Goal: Find specific page/section: Find specific page/section

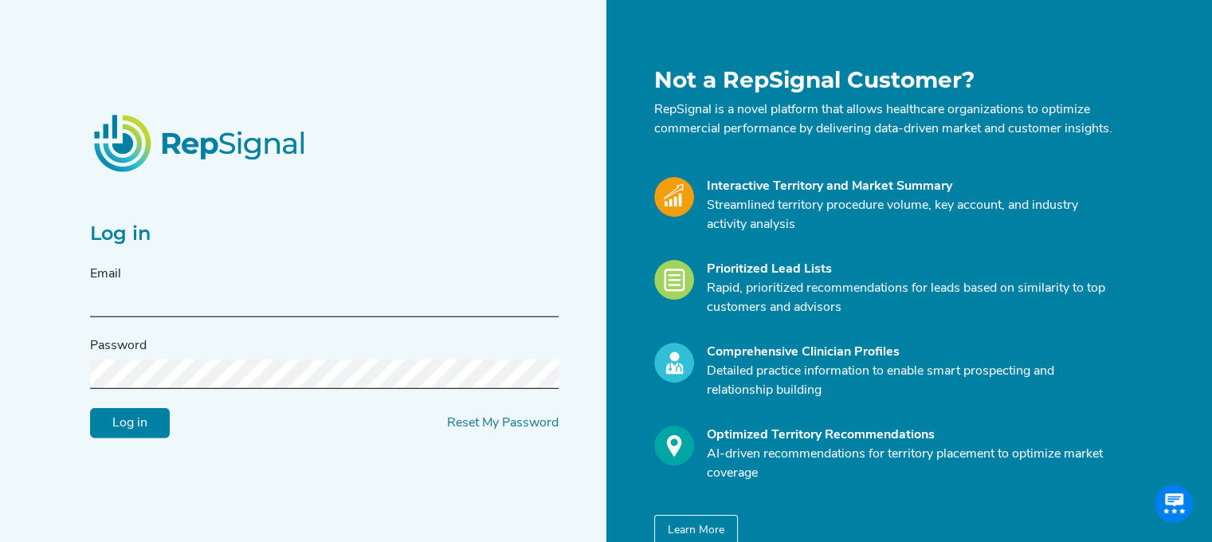
click at [228, 315] on input "text" at bounding box center [324, 302] width 469 height 29
type input "[PERSON_NAME][EMAIL_ADDRESS][PERSON_NAME][DOMAIN_NAME]"
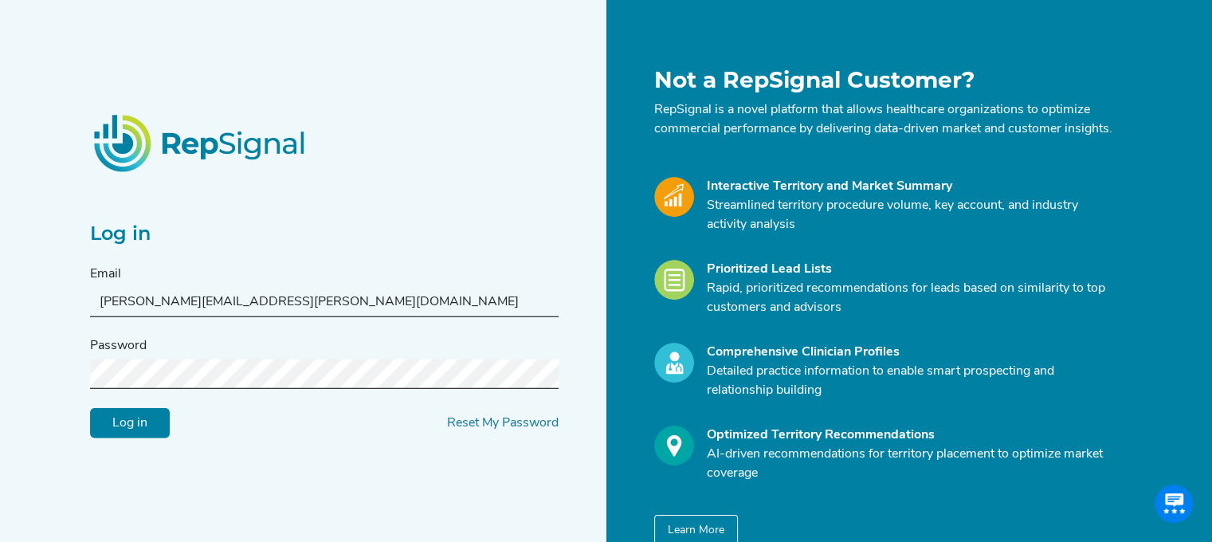
click at [90, 408] on input "Log in" at bounding box center [130, 423] width 80 height 30
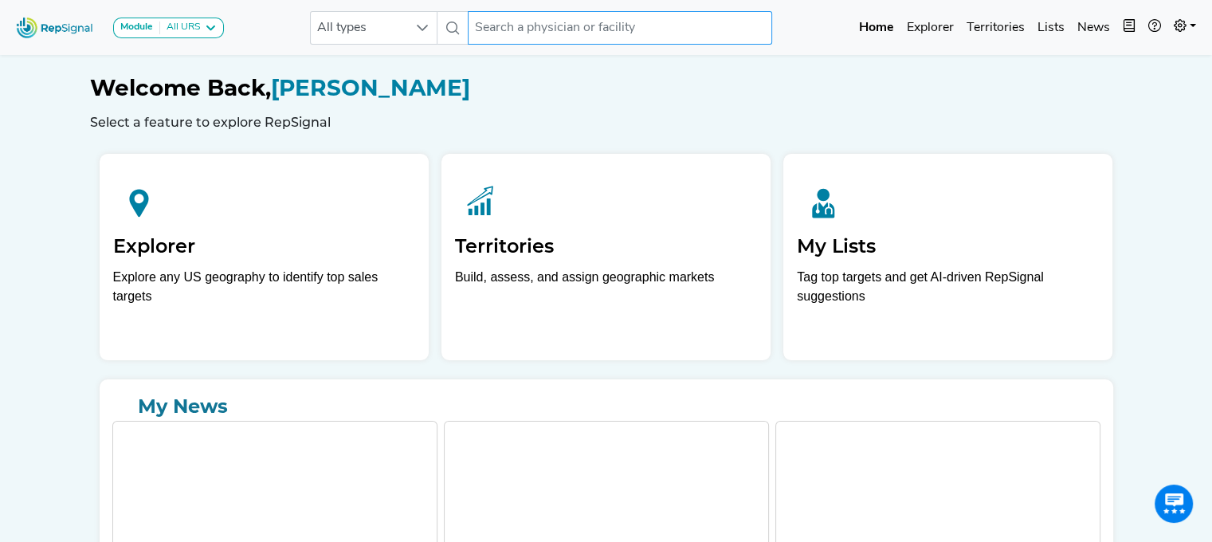
click at [541, 34] on input "text" at bounding box center [620, 27] width 305 height 33
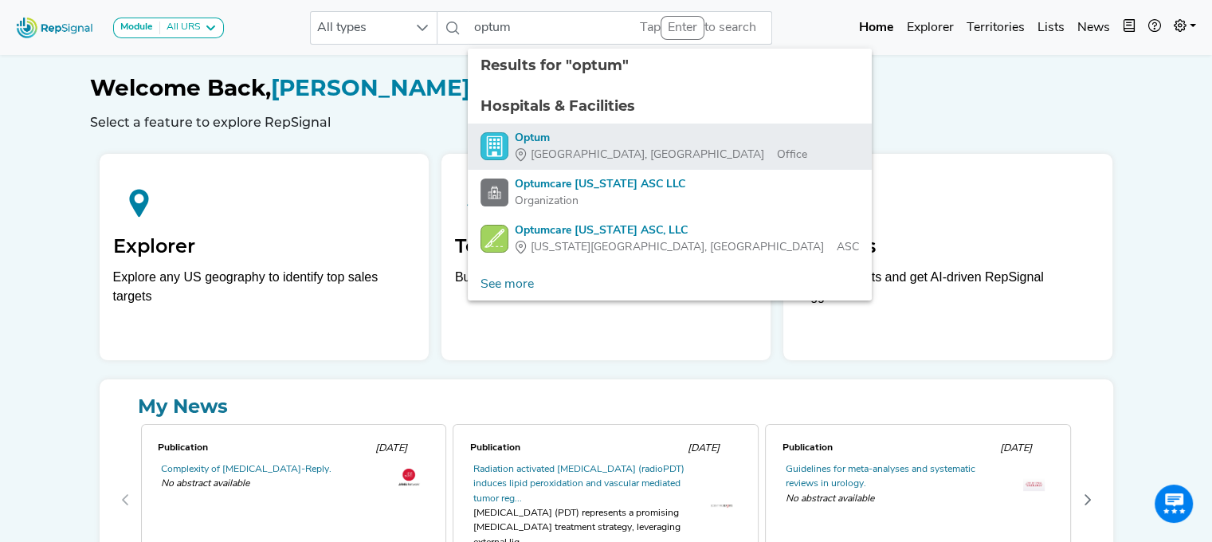
click at [562, 143] on div "Optum" at bounding box center [661, 138] width 293 height 17
type input "Optum"
